Goal: Task Accomplishment & Management: Use online tool/utility

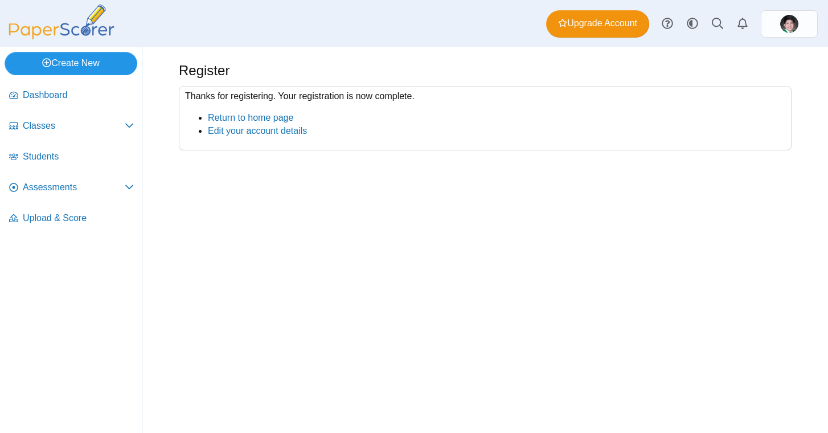
click at [111, 70] on link "Create New" at bounding box center [71, 63] width 133 height 23
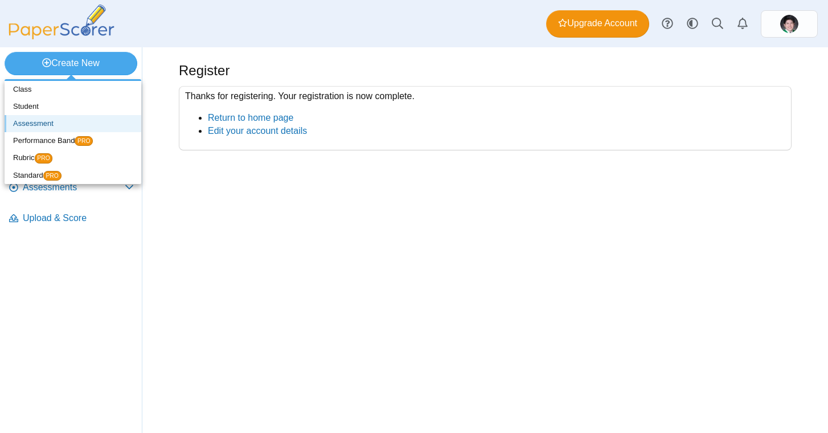
click at [68, 122] on link "Assessment" at bounding box center [73, 123] width 137 height 17
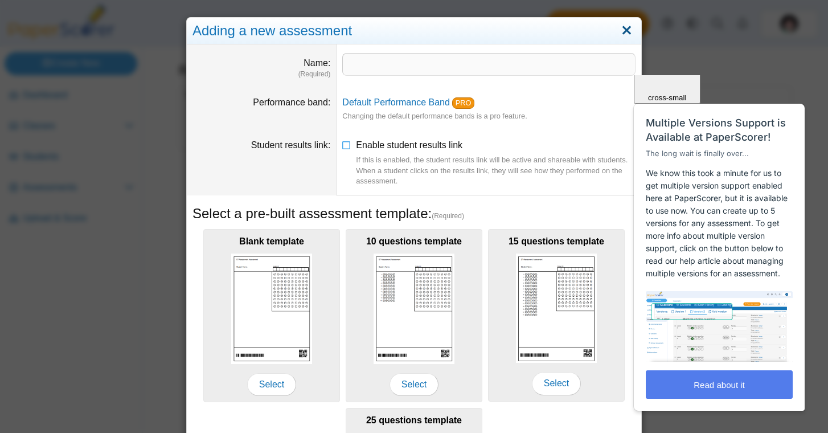
click at [622, 27] on link "Close" at bounding box center [627, 30] width 18 height 19
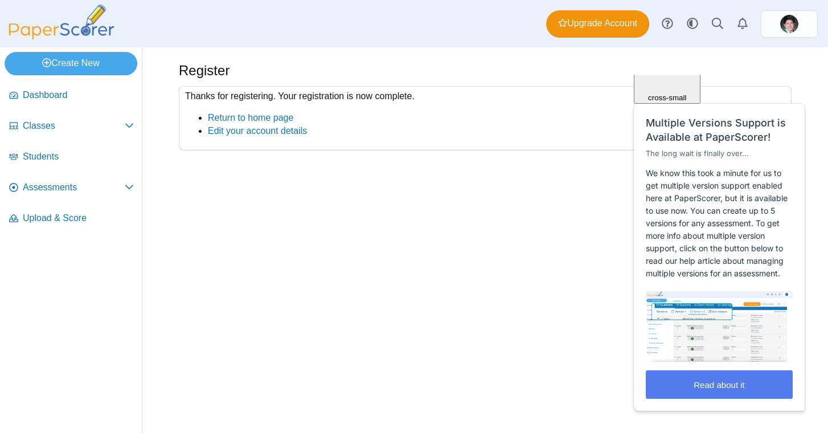
click at [107, 203] on li "Assessments Performance Bands PRO" at bounding box center [72, 189] width 134 height 31
click at [121, 193] on span "Assessments" at bounding box center [74, 187] width 102 height 13
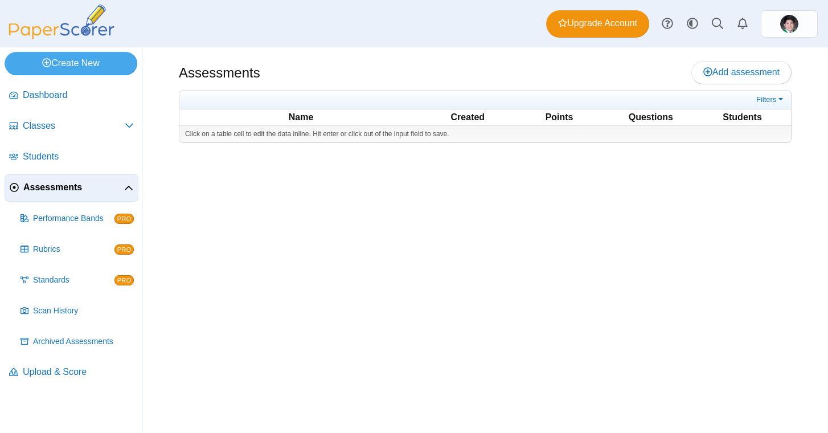
click at [125, 187] on icon at bounding box center [128, 188] width 9 height 9
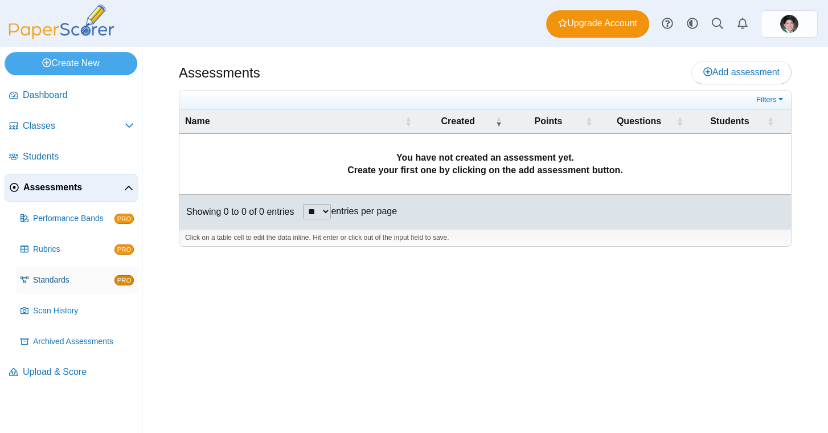
click at [92, 283] on span "Standards" at bounding box center [73, 280] width 81 height 11
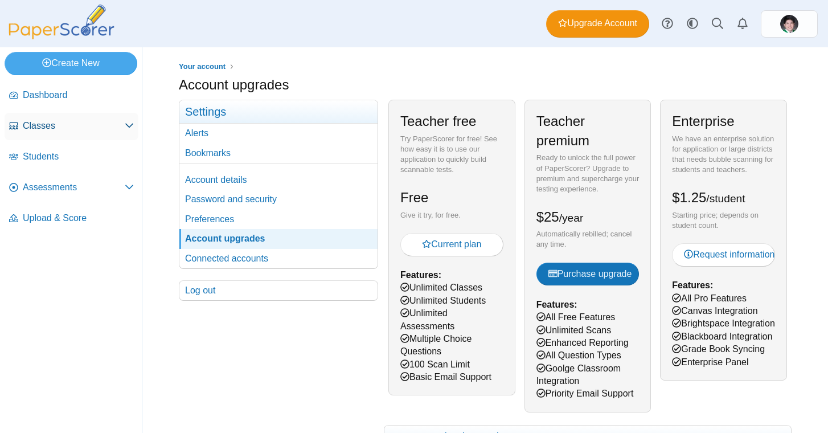
click at [99, 132] on span "Classes" at bounding box center [74, 126] width 102 height 13
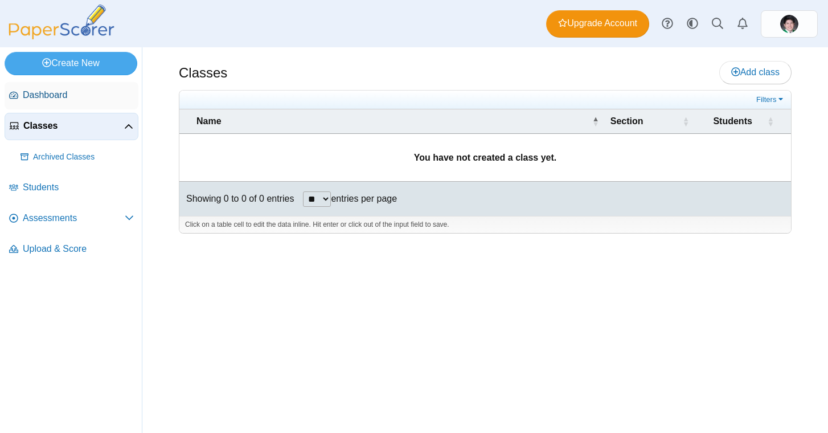
click at [105, 97] on span "Dashboard" at bounding box center [78, 95] width 111 height 13
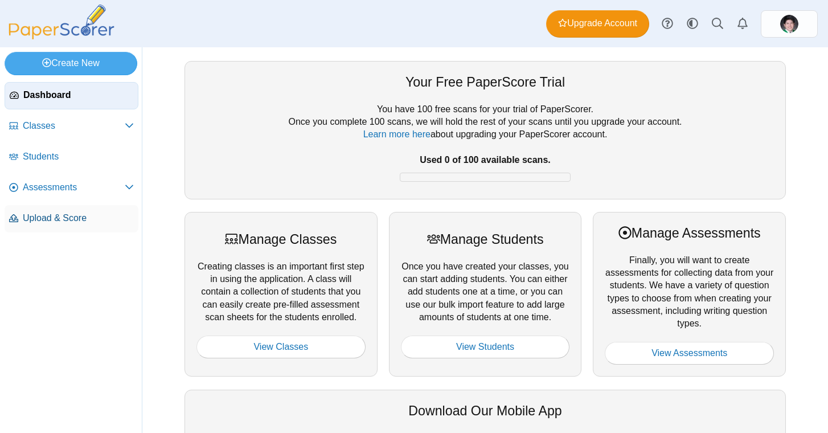
click at [105, 216] on span "Upload & Score" at bounding box center [78, 218] width 111 height 13
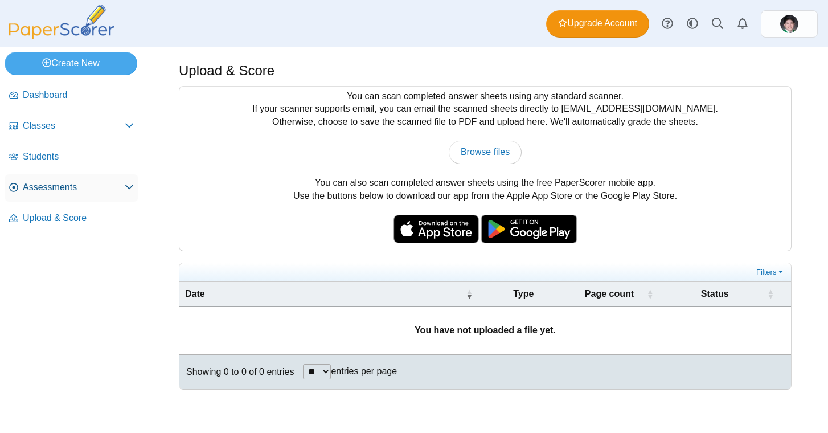
click at [114, 189] on span "Assessments" at bounding box center [74, 187] width 102 height 13
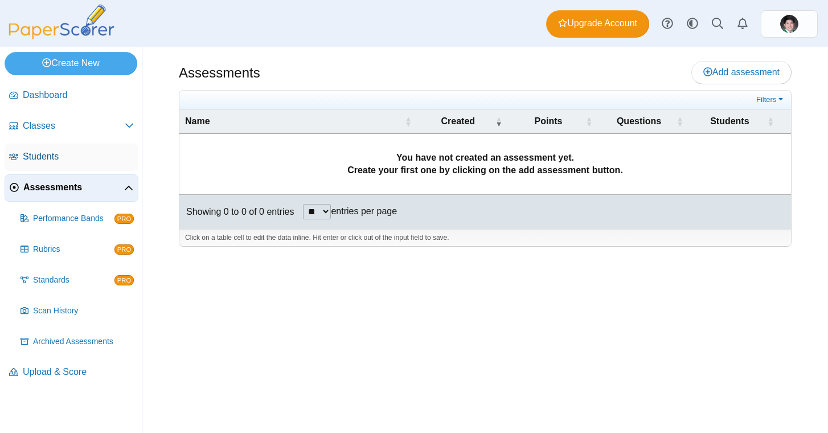
click at [100, 153] on span "Students" at bounding box center [78, 156] width 111 height 13
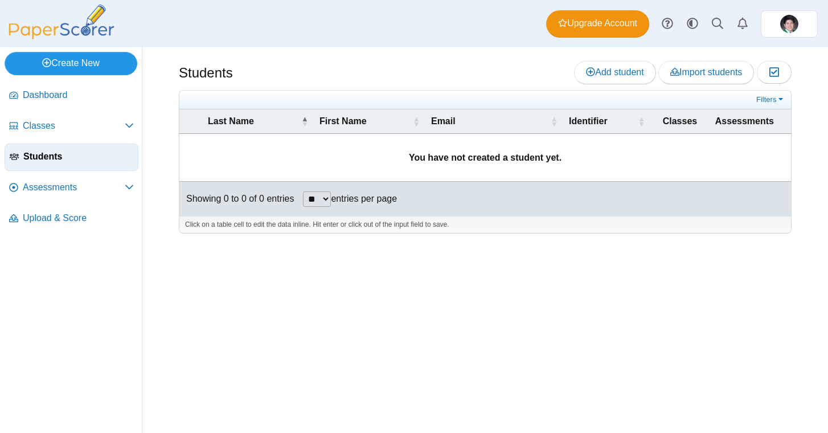
click at [107, 56] on link "Create New" at bounding box center [71, 63] width 133 height 23
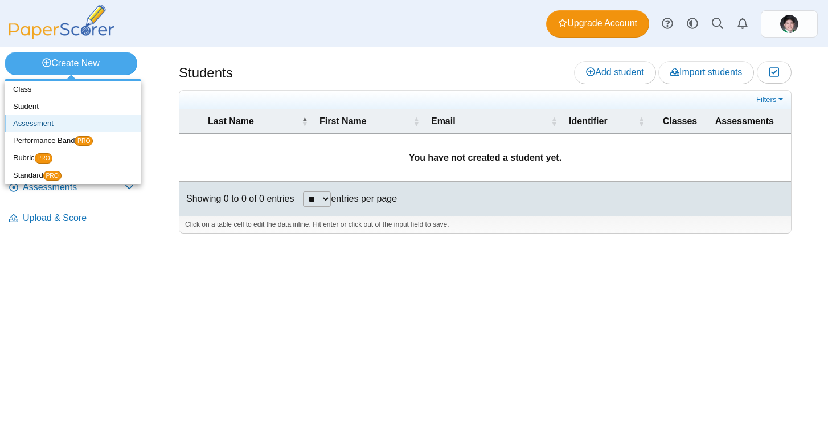
click at [51, 120] on link "Assessment" at bounding box center [73, 123] width 137 height 17
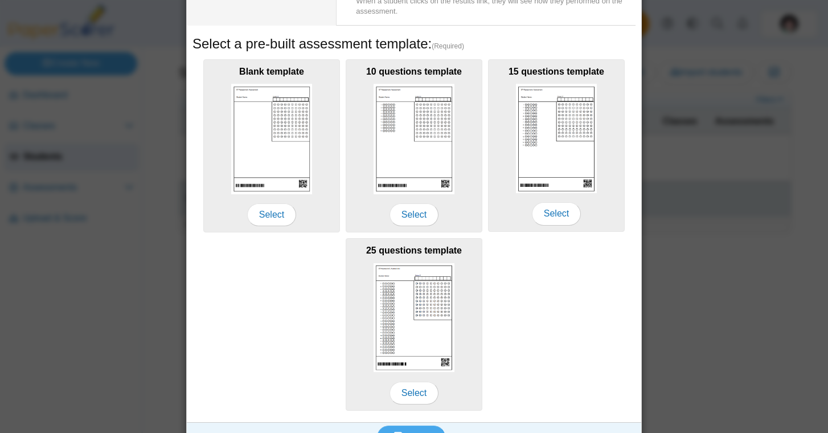
scroll to position [195, 0]
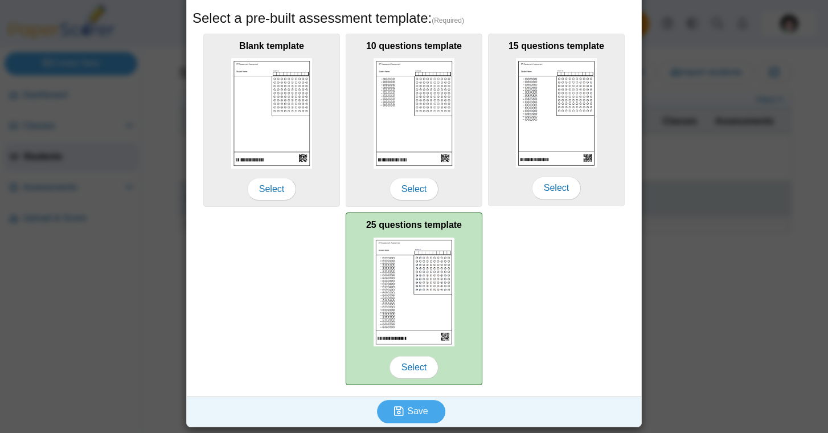
click at [394, 336] on img at bounding box center [414, 292] width 81 height 109
click at [406, 362] on span "Select" at bounding box center [414, 367] width 49 height 23
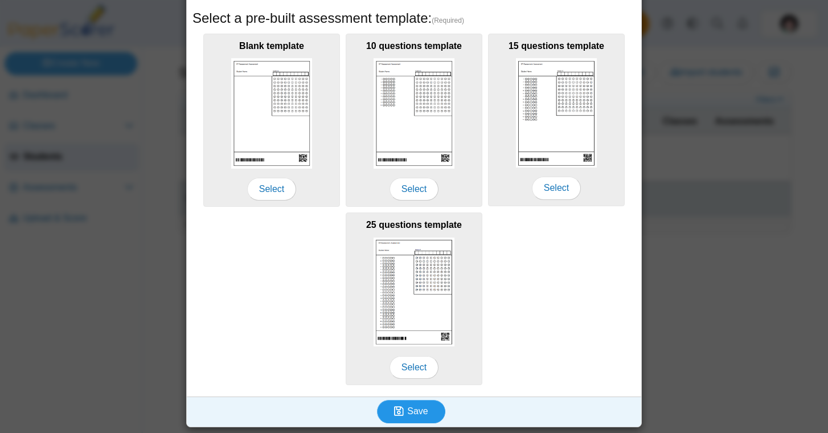
click at [414, 415] on span "Save" at bounding box center [417, 411] width 21 height 10
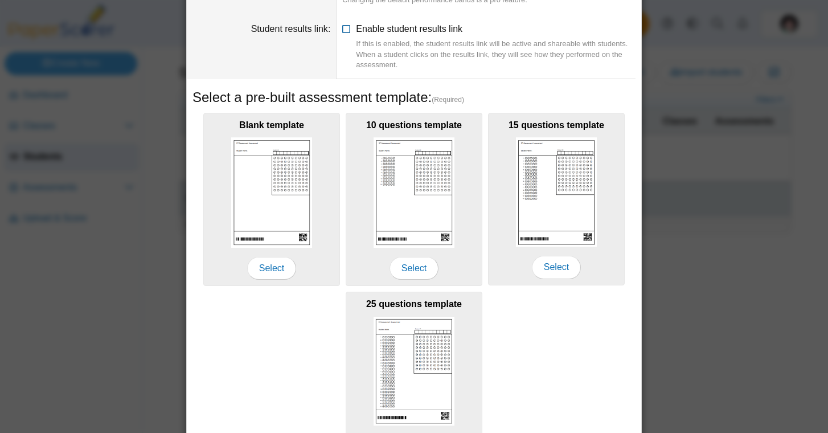
scroll to position [0, 0]
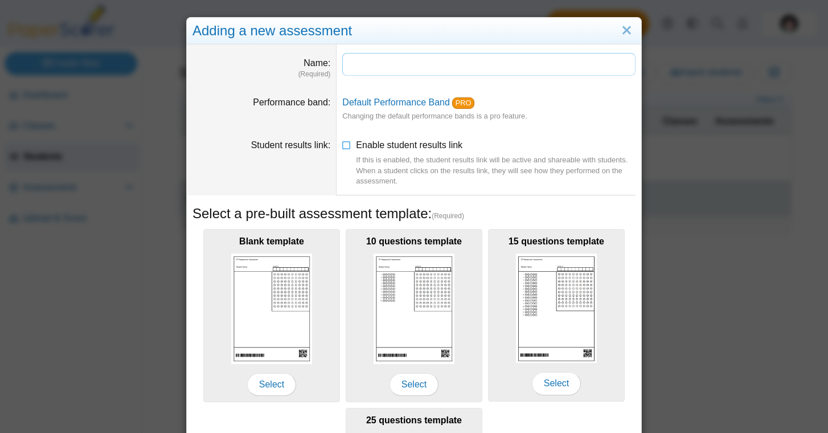
click at [397, 68] on input "Name" at bounding box center [488, 64] width 293 height 23
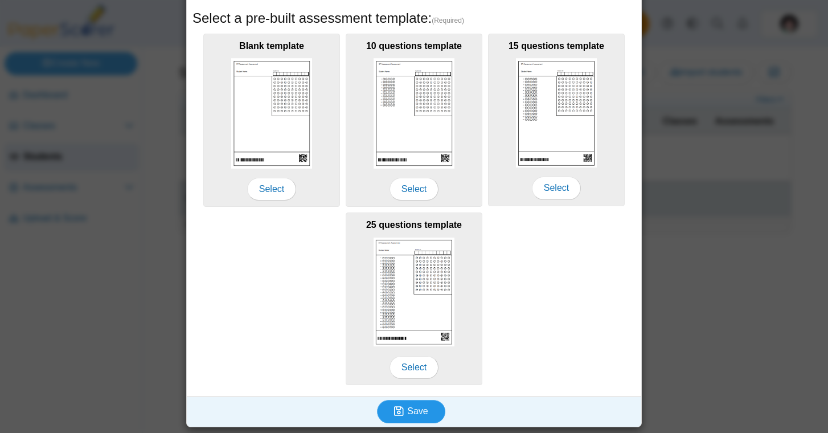
type input "****"
click at [437, 406] on button "Save" at bounding box center [411, 411] width 68 height 23
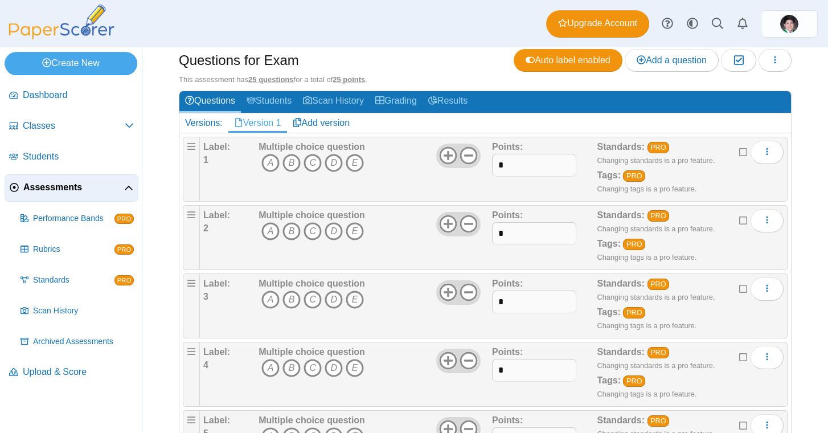
scroll to position [76, 0]
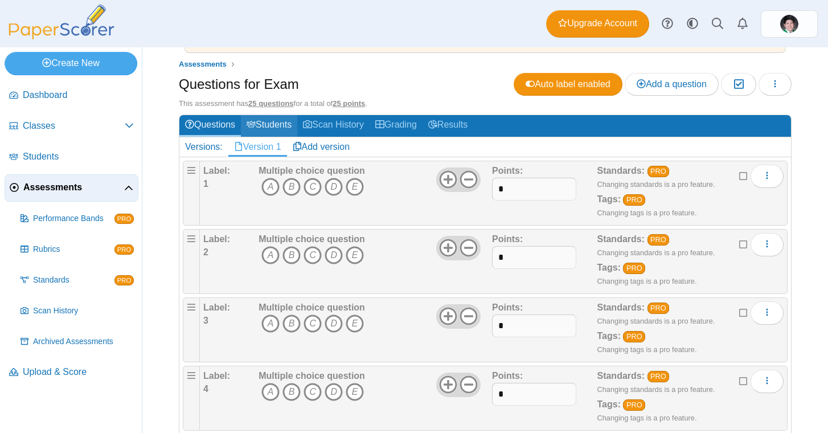
click at [285, 128] on link "Students" at bounding box center [269, 125] width 56 height 21
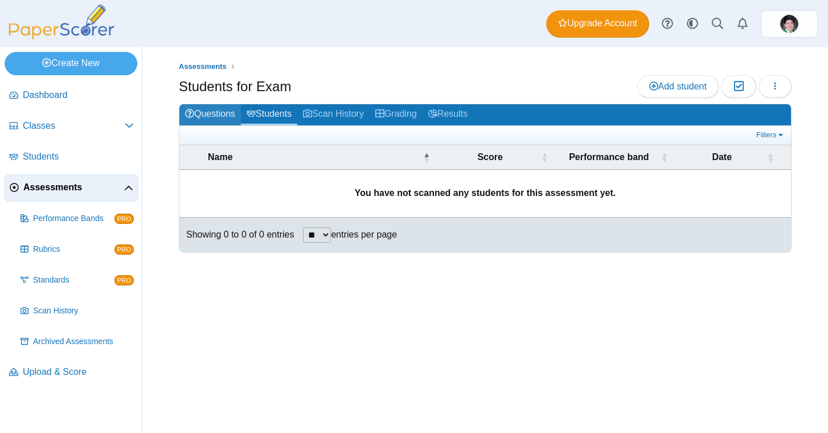
click at [205, 115] on link "Questions" at bounding box center [210, 114] width 62 height 21
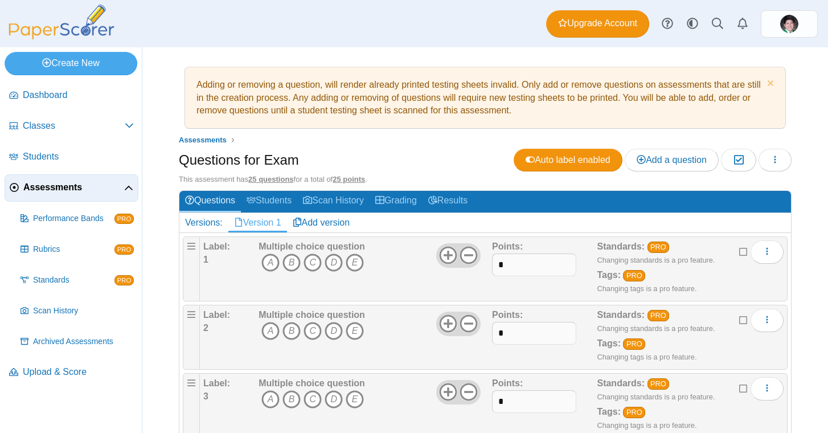
click at [276, 181] on u "25 questions" at bounding box center [270, 179] width 45 height 9
click at [388, 180] on div "This assessment has 25 questions for a total of 25 points ." at bounding box center [485, 179] width 613 height 10
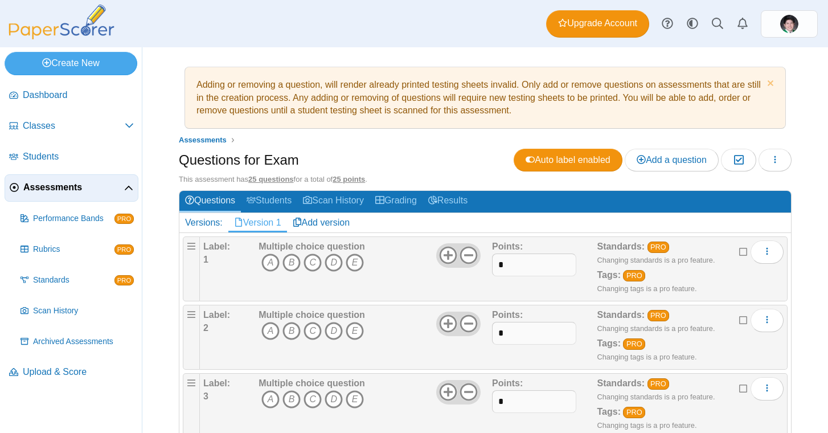
click at [388, 180] on div "This assessment has 25 questions for a total of 25 points ." at bounding box center [485, 179] width 613 height 10
click at [767, 169] on button "button" at bounding box center [775, 160] width 33 height 23
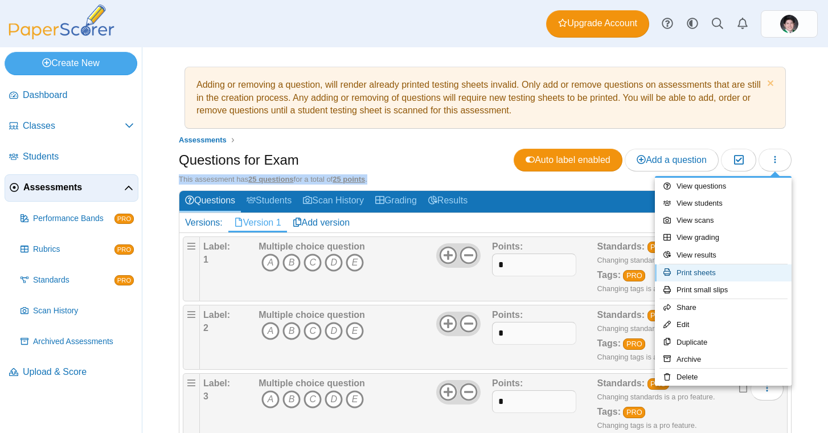
click at [743, 279] on link "Print sheets" at bounding box center [723, 272] width 137 height 17
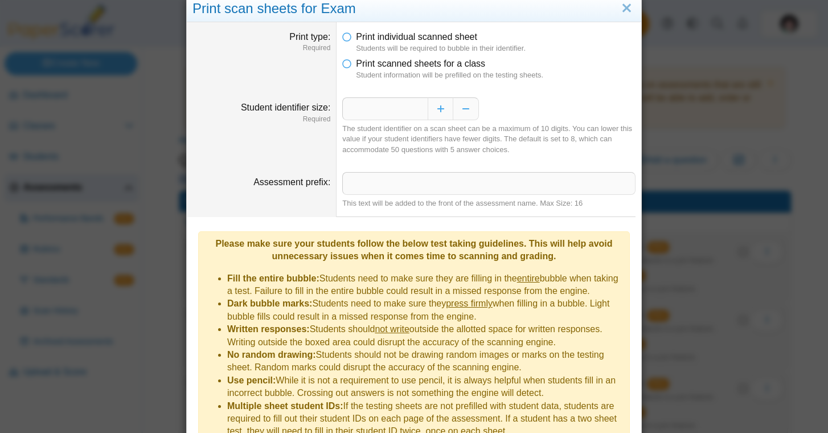
scroll to position [19, 0]
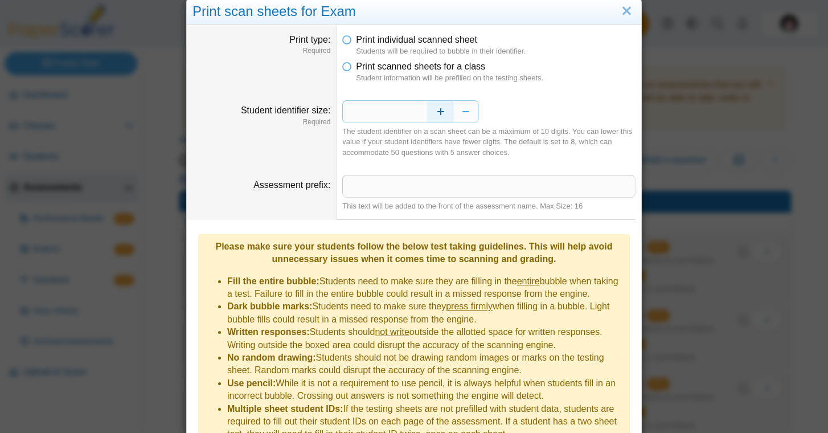
click at [444, 113] on button "Increase" at bounding box center [441, 111] width 26 height 23
click at [456, 114] on button "Decrease" at bounding box center [466, 111] width 26 height 23
type input "*"
click at [626, 15] on link "Close" at bounding box center [627, 11] width 18 height 19
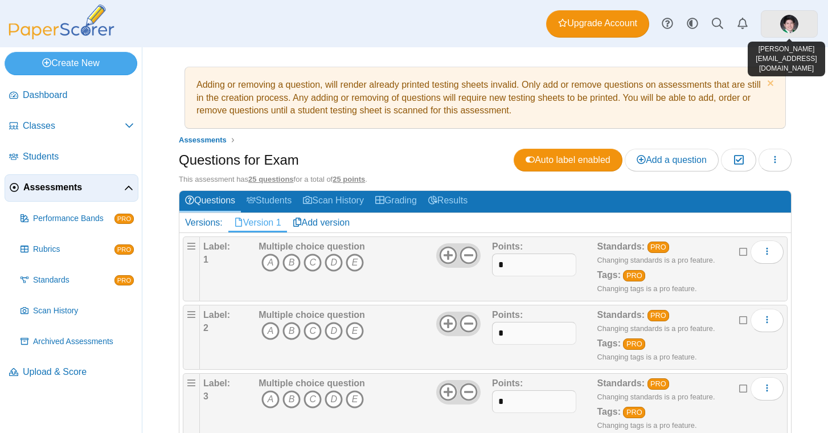
click at [770, 27] on link at bounding box center [789, 23] width 57 height 27
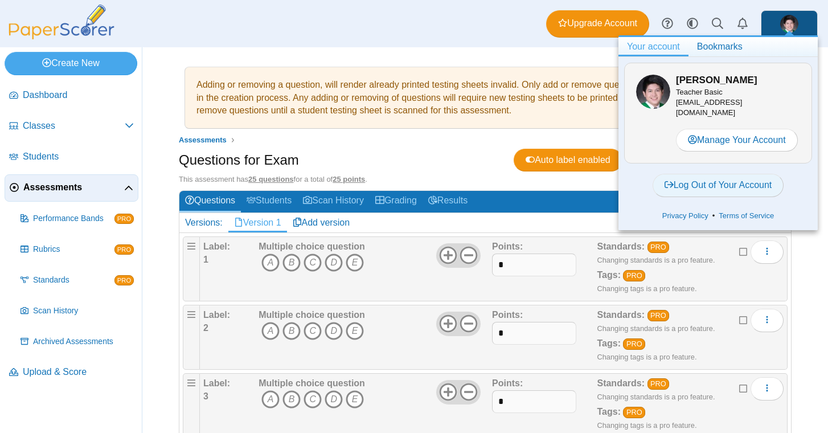
click at [694, 183] on link "Log Out of Your Account" at bounding box center [719, 185] width 132 height 23
